Goal: Obtain resource: Download file/media

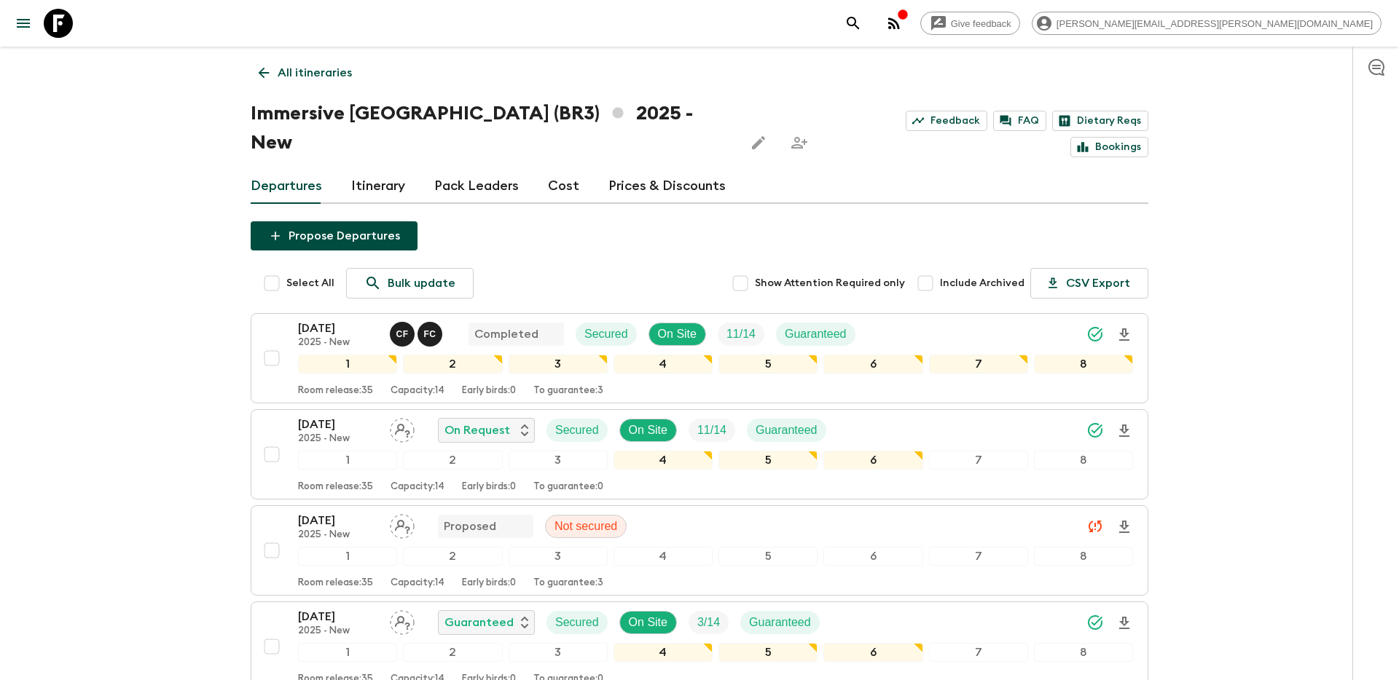
click at [868, 34] on button "search adventures" at bounding box center [853, 23] width 29 height 29
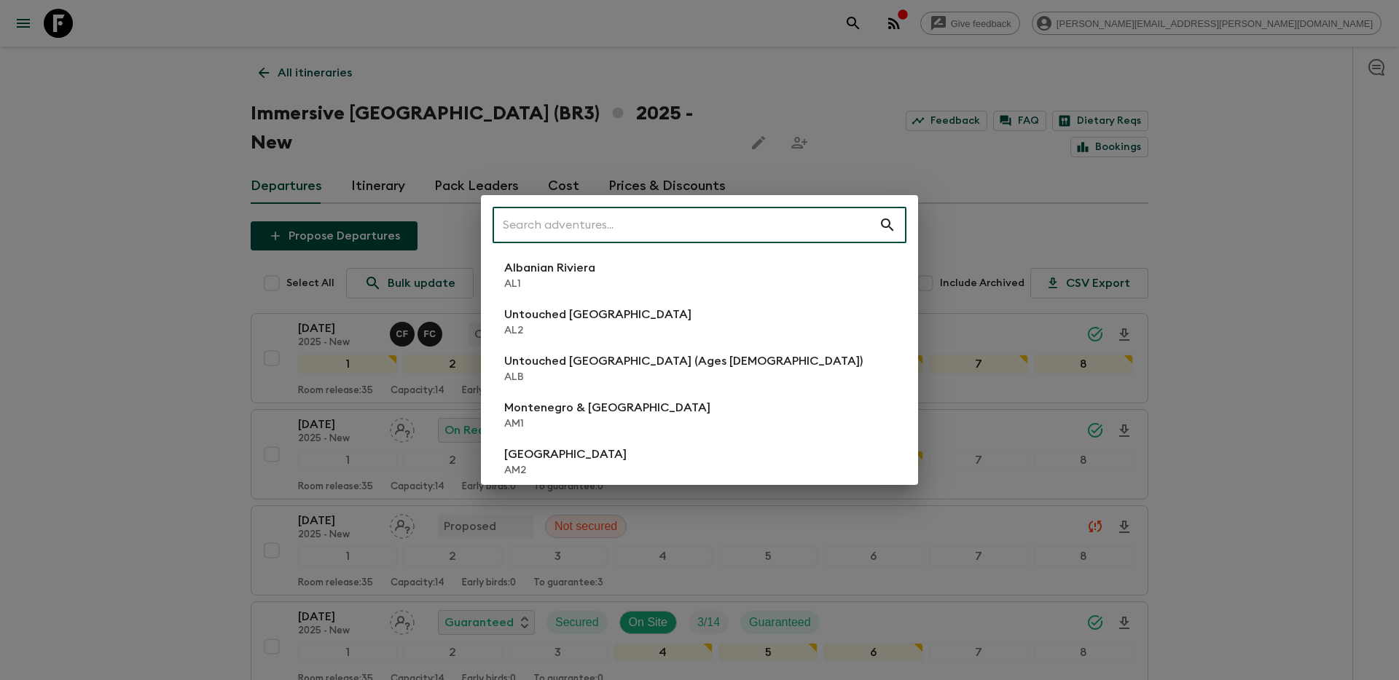
click at [776, 229] on input "text" at bounding box center [685, 225] width 386 height 41
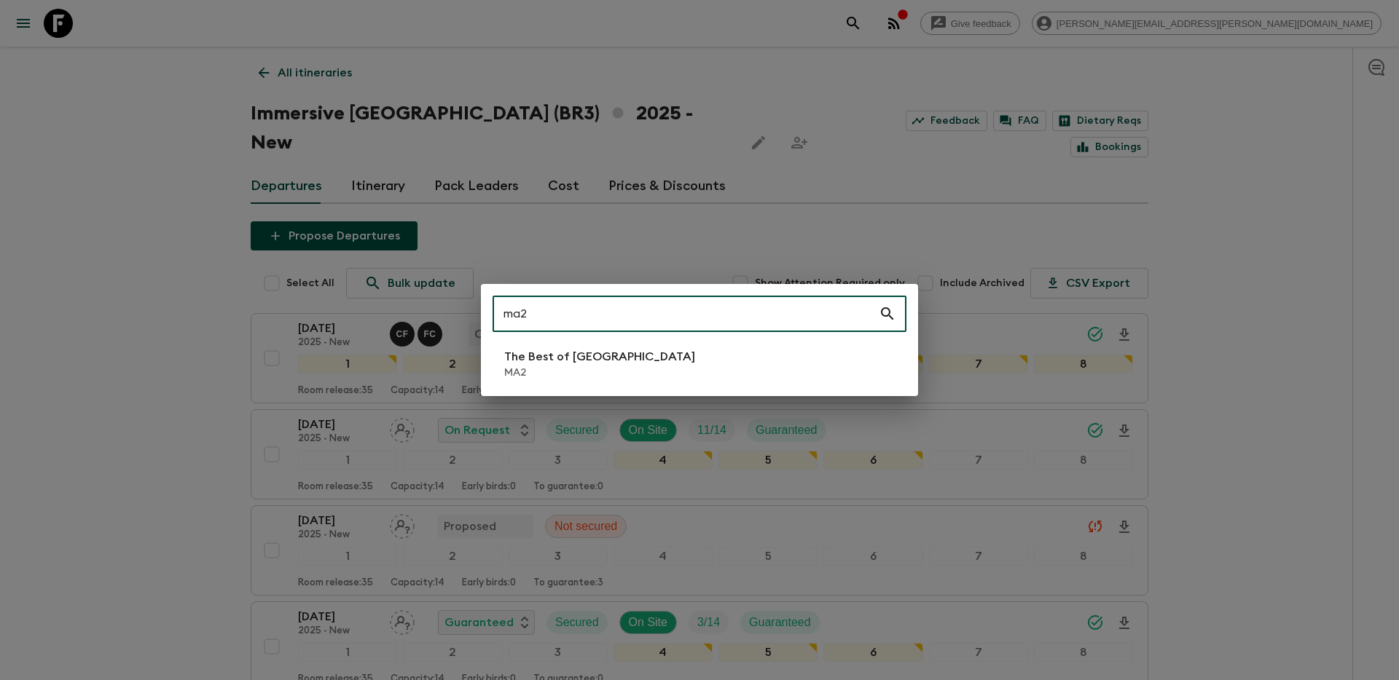
type input "ma2"
click at [586, 377] on p "MA2" at bounding box center [599, 373] width 191 height 15
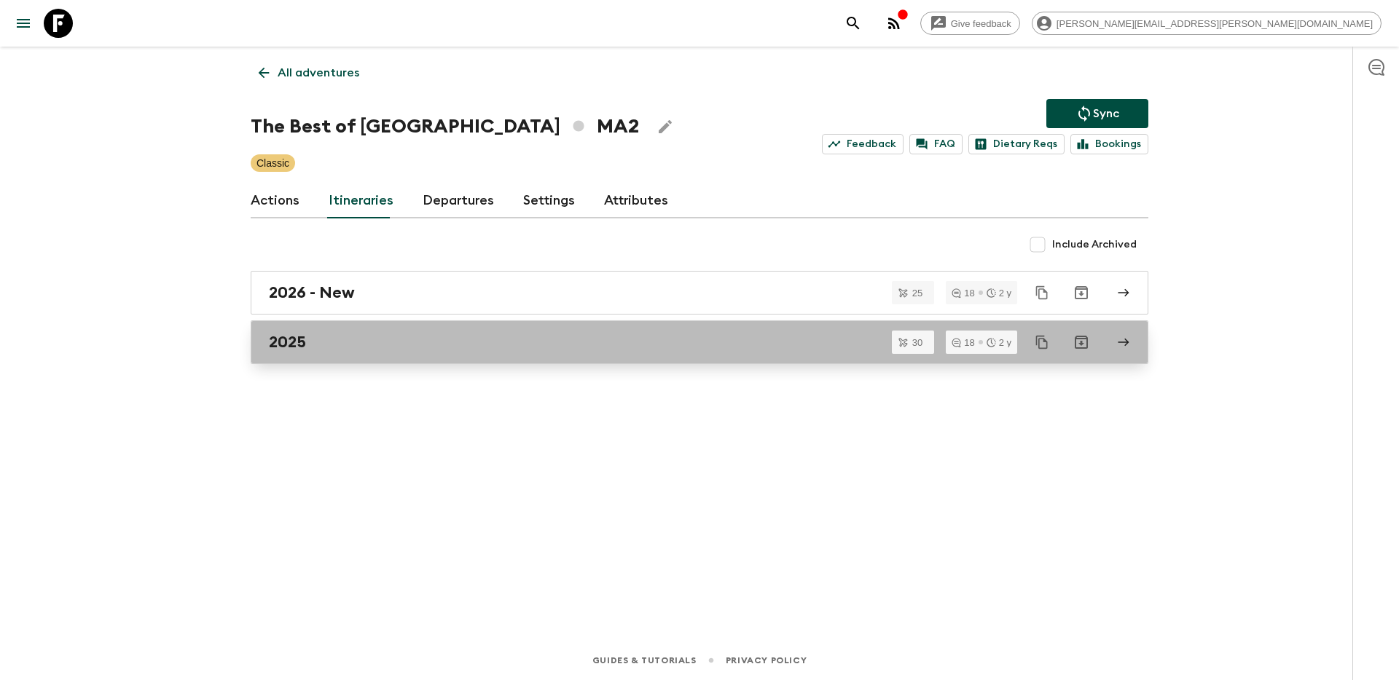
click at [534, 339] on div "2025" at bounding box center [685, 342] width 833 height 19
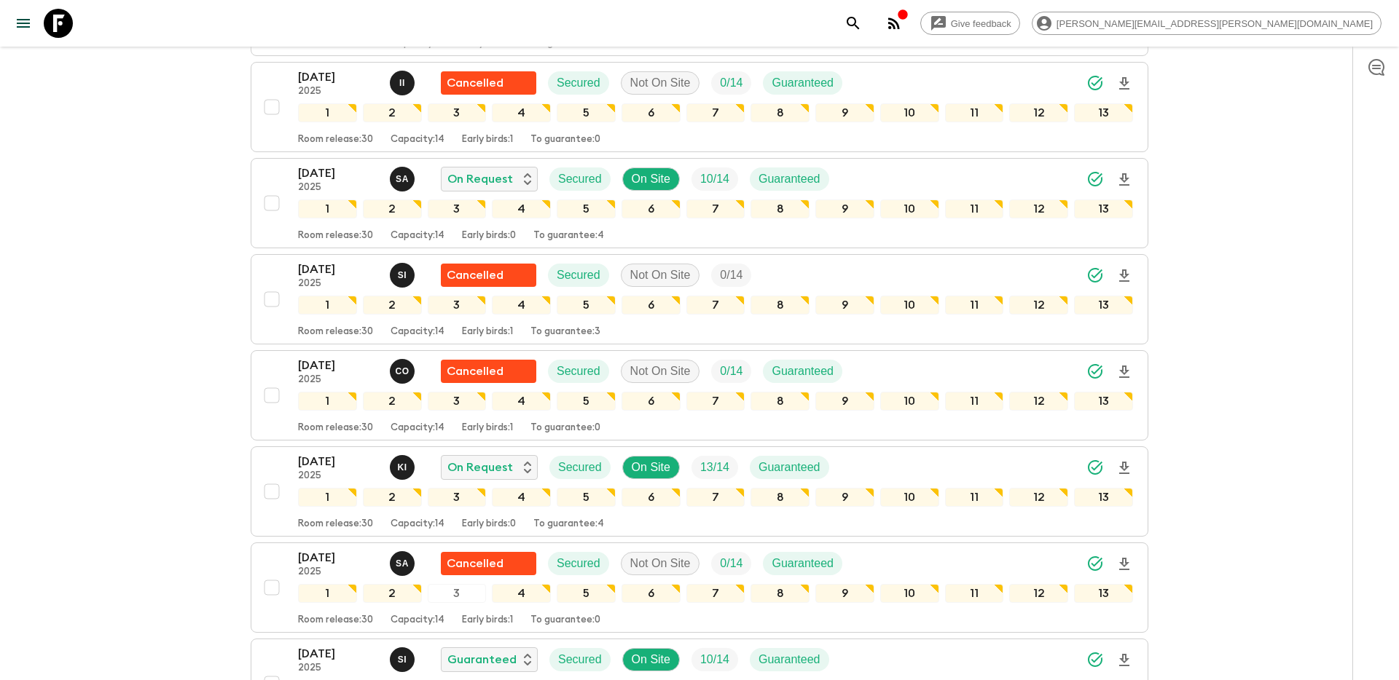
scroll to position [1290, 0]
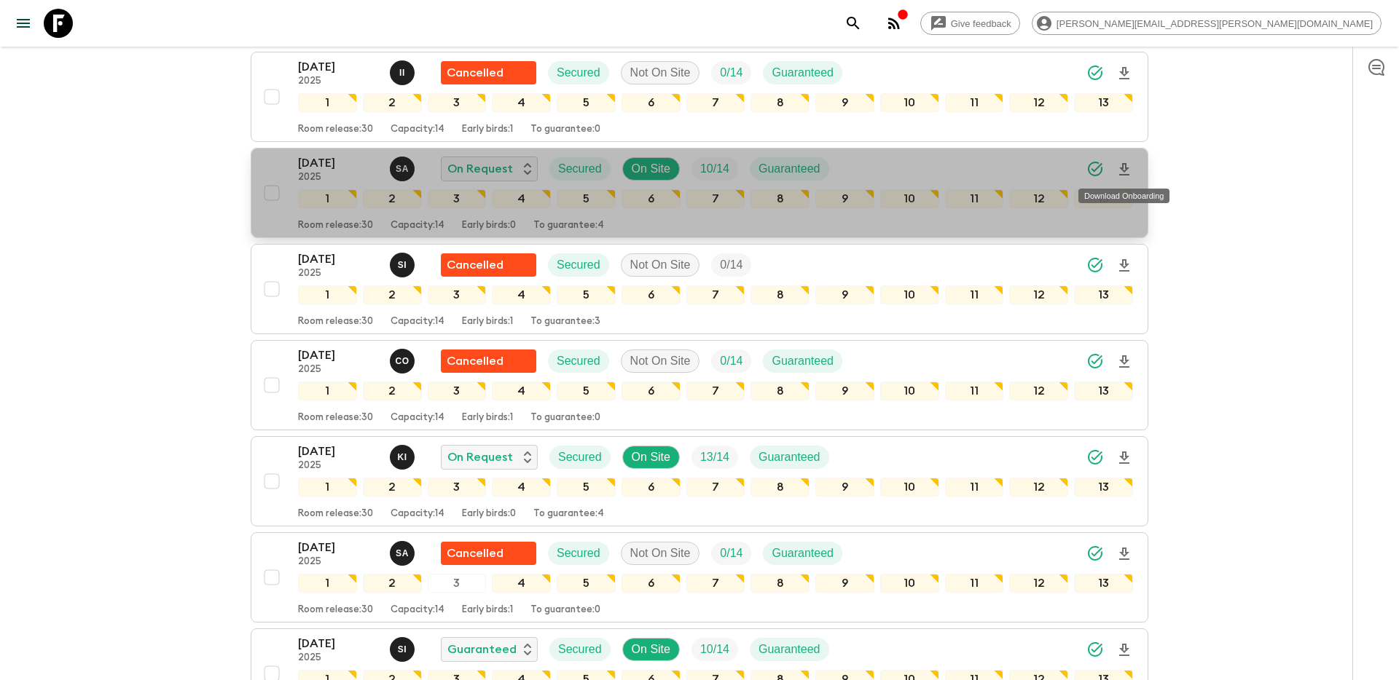
click at [1125, 165] on icon "Download Onboarding" at bounding box center [1124, 169] width 10 height 12
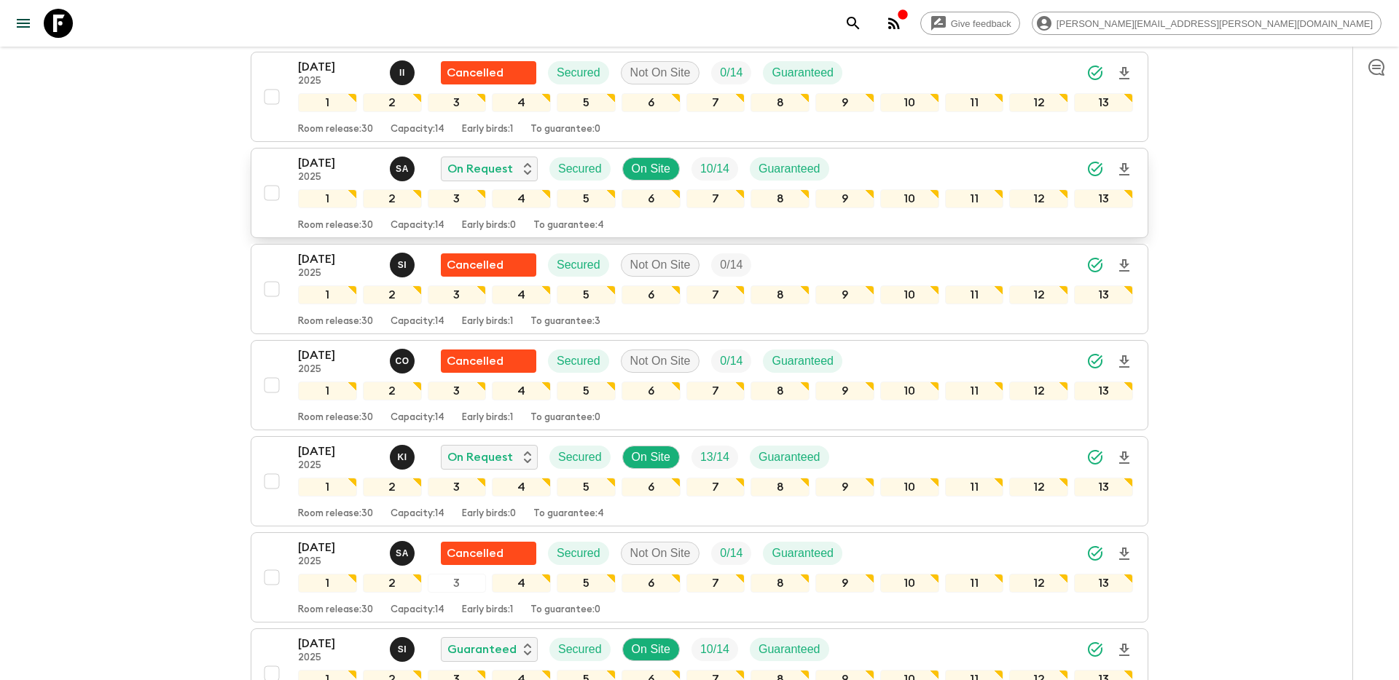
click at [862, 17] on icon "search adventures" at bounding box center [852, 23] width 17 height 17
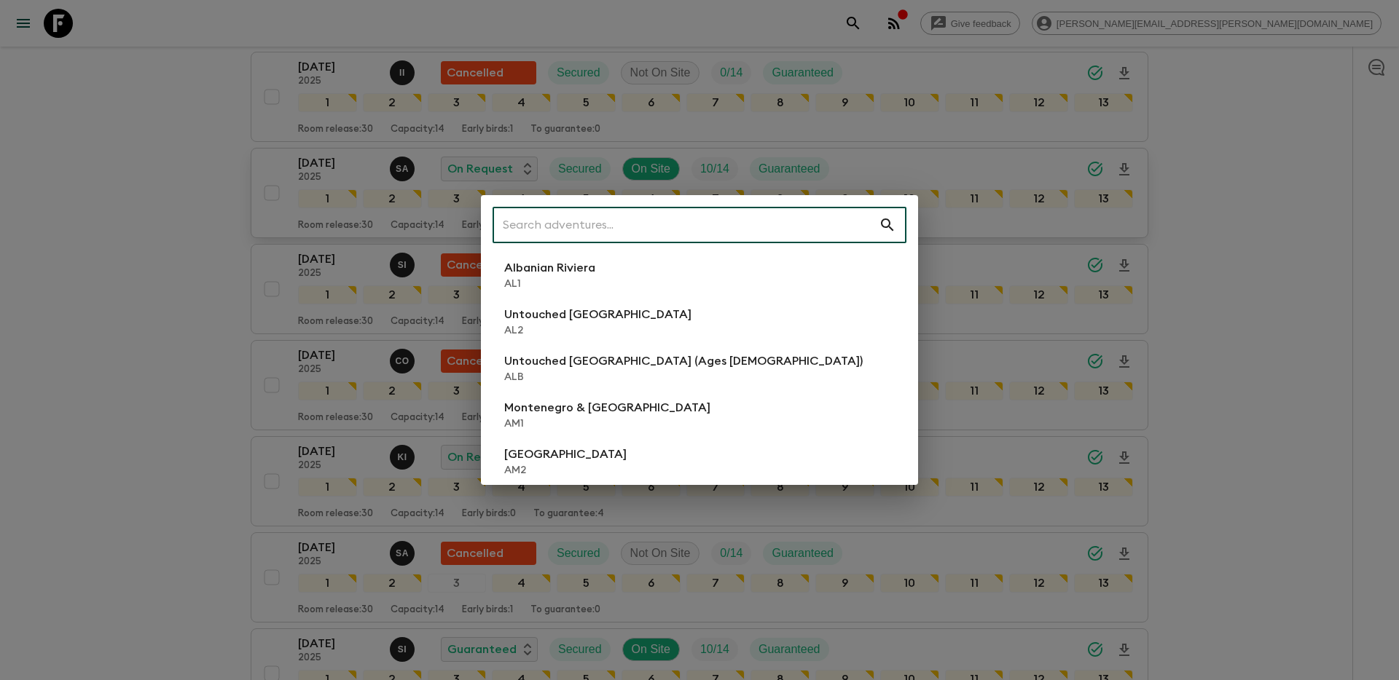
click at [836, 223] on input "text" at bounding box center [685, 225] width 386 height 41
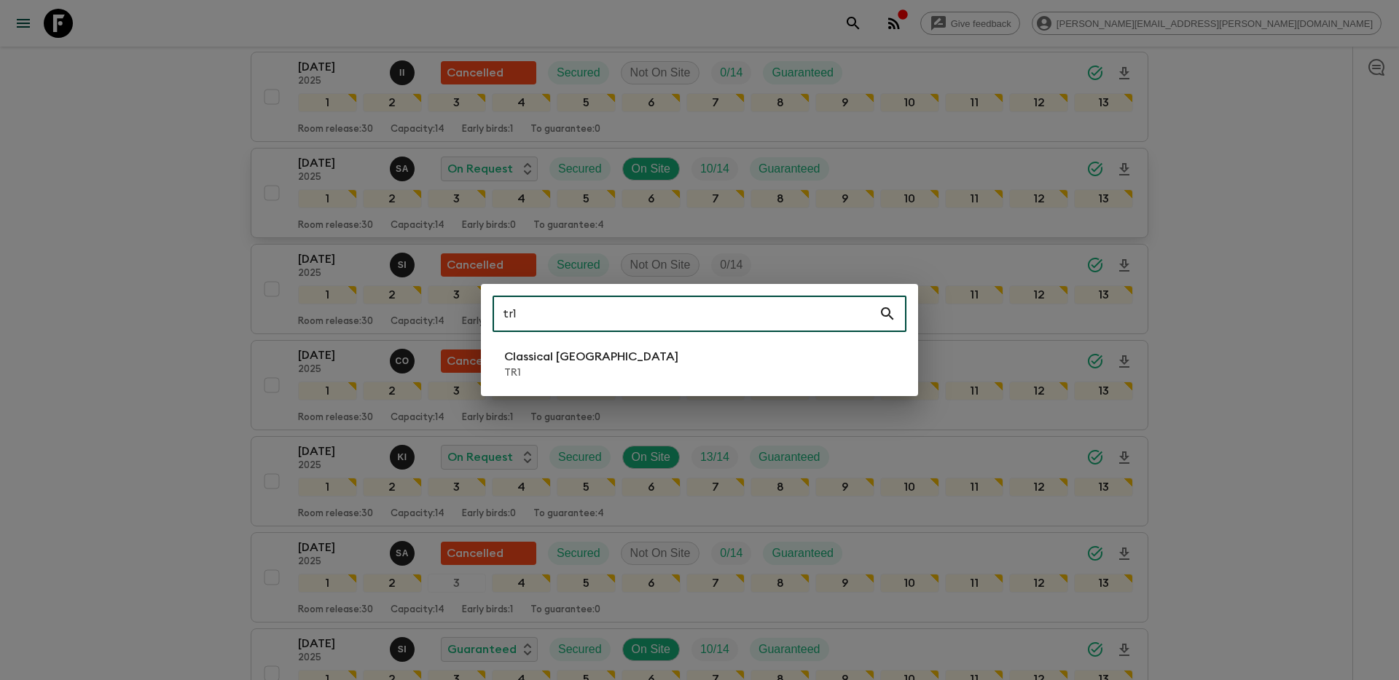
type input "tr1"
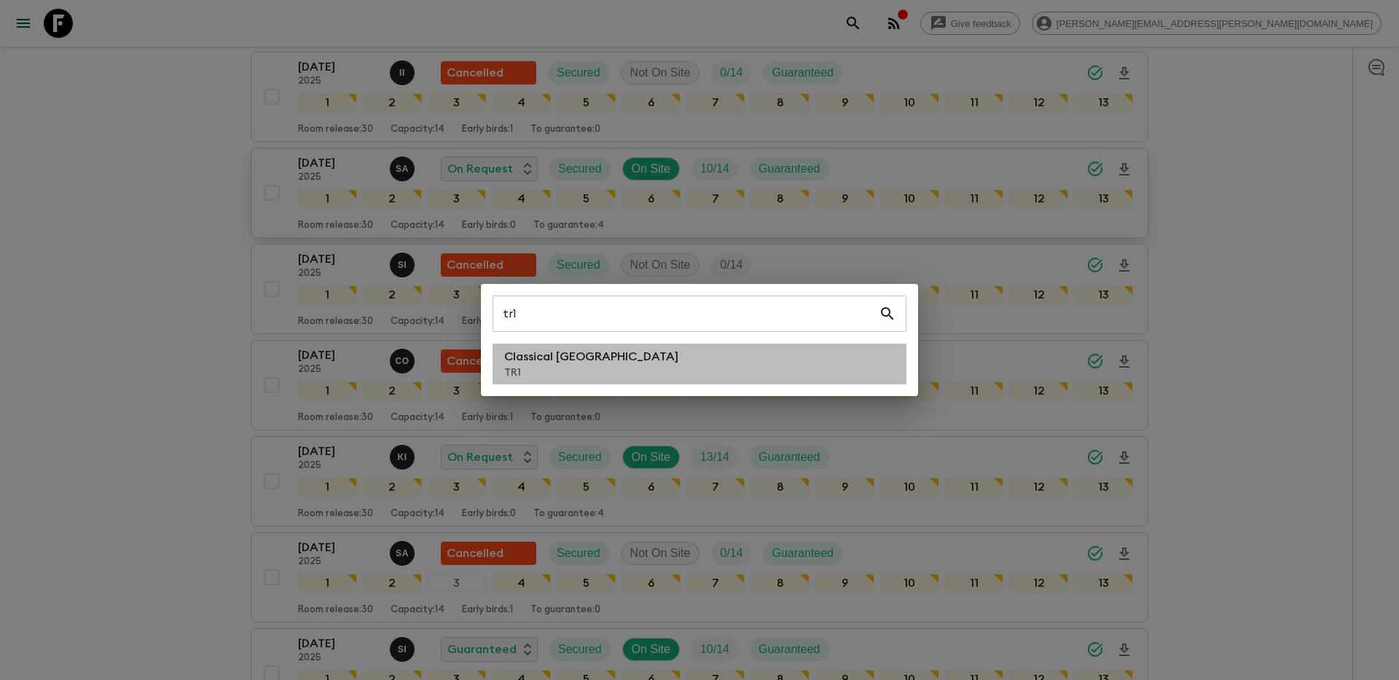
click at [674, 366] on li "Classical Türkiye TR1" at bounding box center [699, 364] width 414 height 41
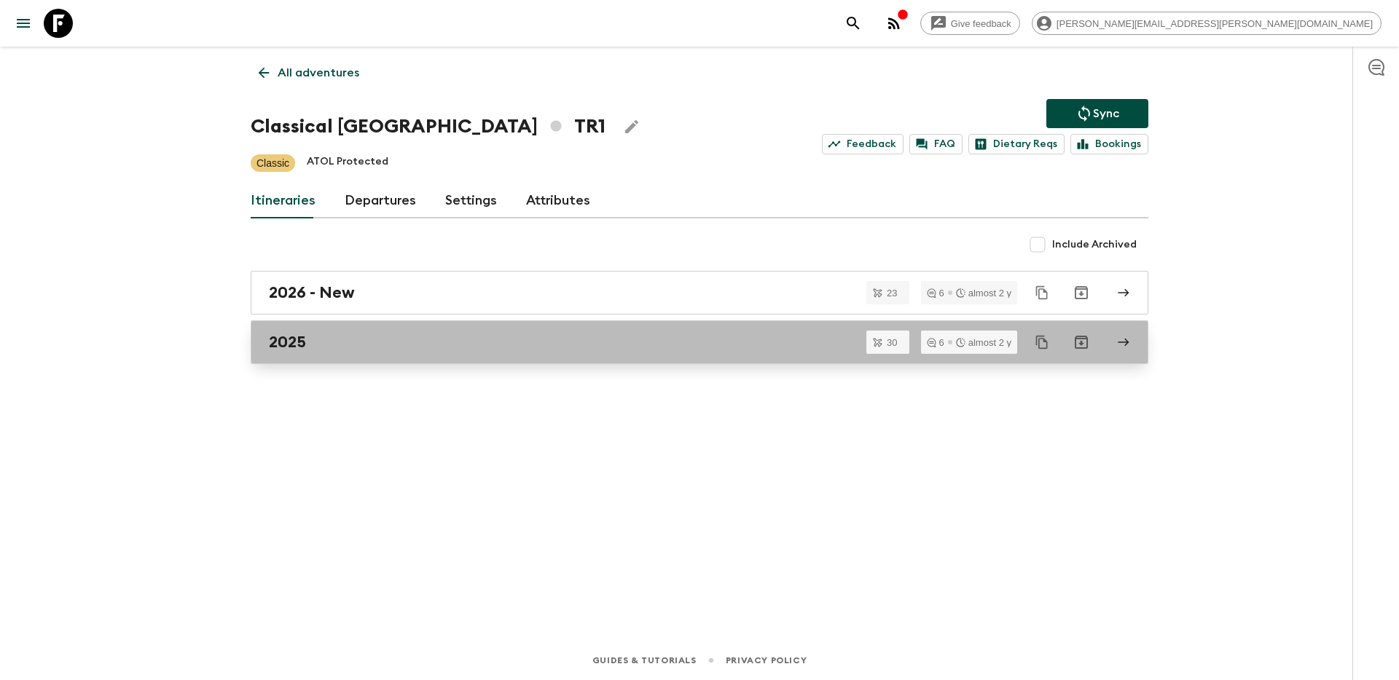
click at [311, 347] on div "2025" at bounding box center [685, 342] width 833 height 19
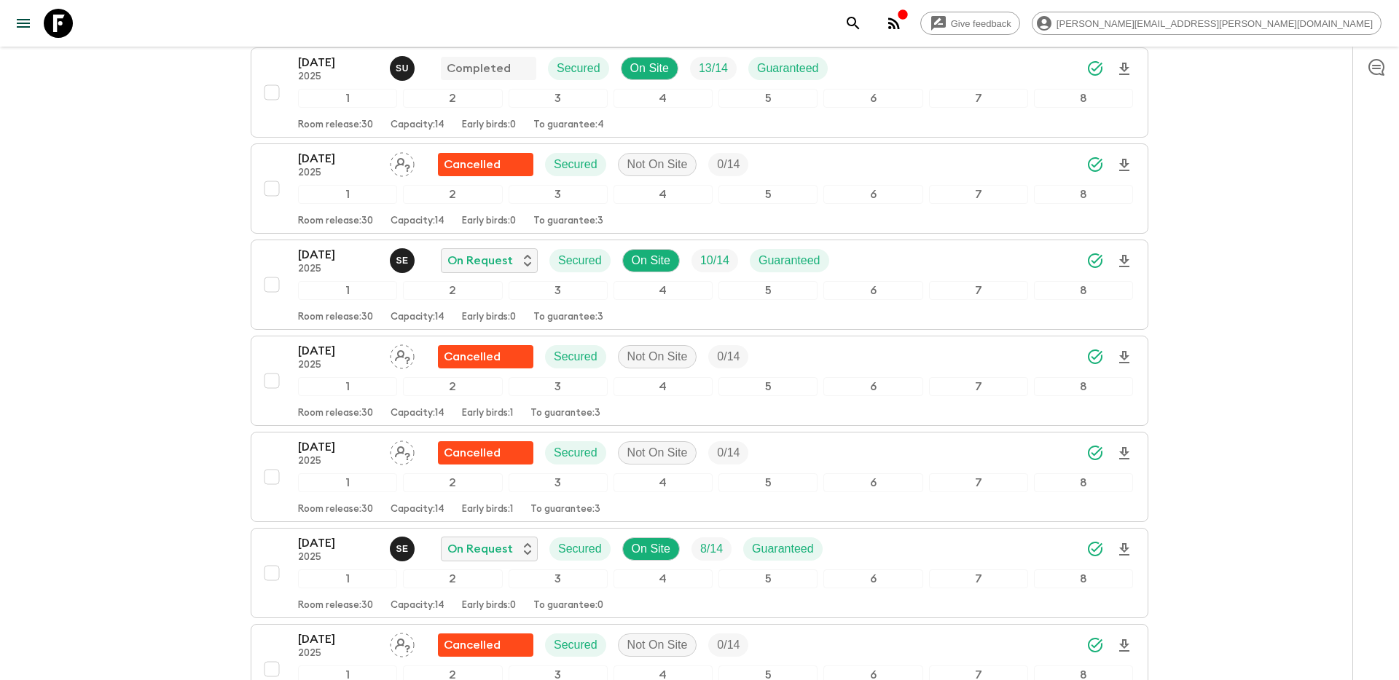
scroll to position [1500, 0]
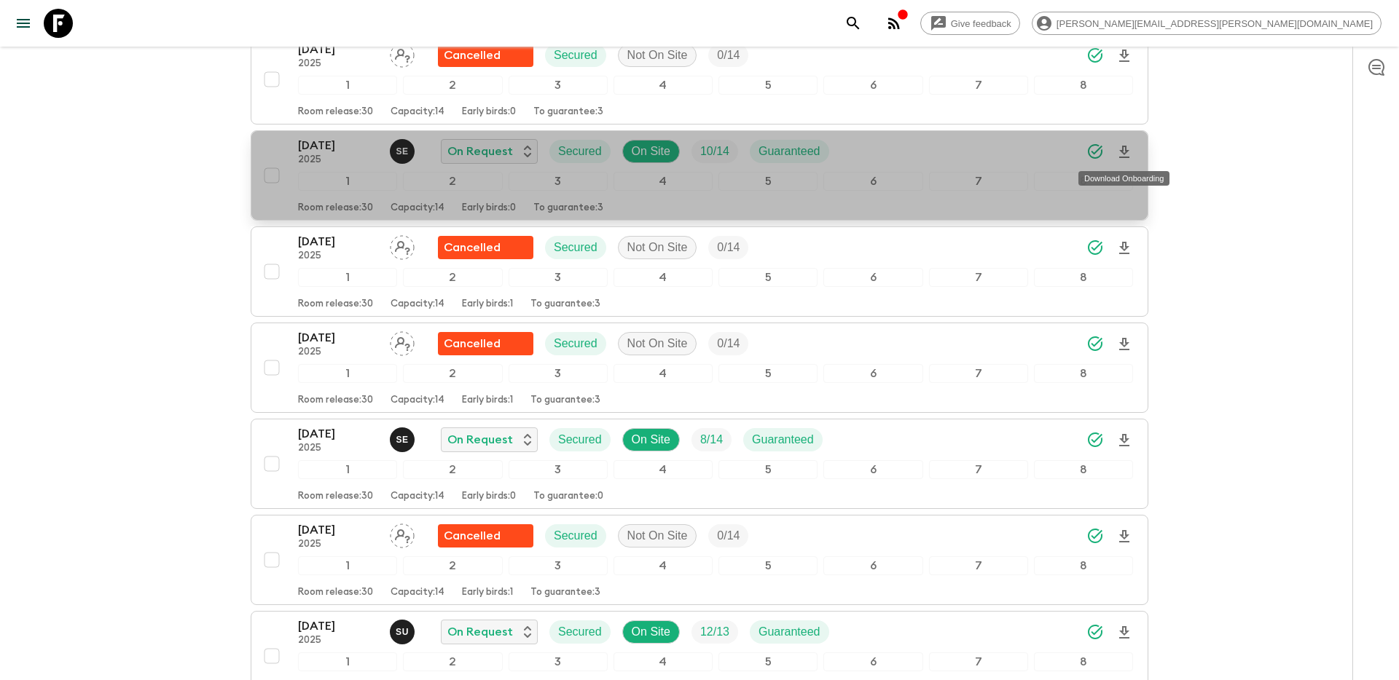
click at [1126, 154] on icon "Download Onboarding" at bounding box center [1123, 152] width 17 height 17
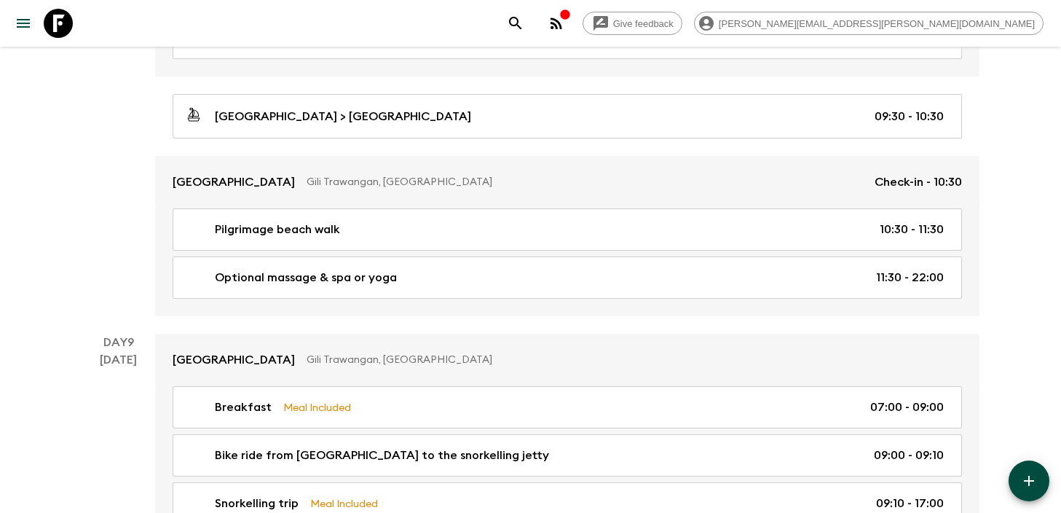
scroll to position [2915, 0]
